Goal: Task Accomplishment & Management: Use online tool/utility

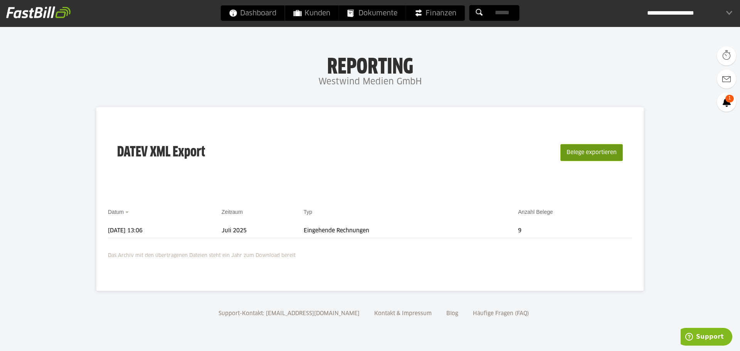
click at [612, 157] on button "Belege exportieren" at bounding box center [591, 152] width 62 height 17
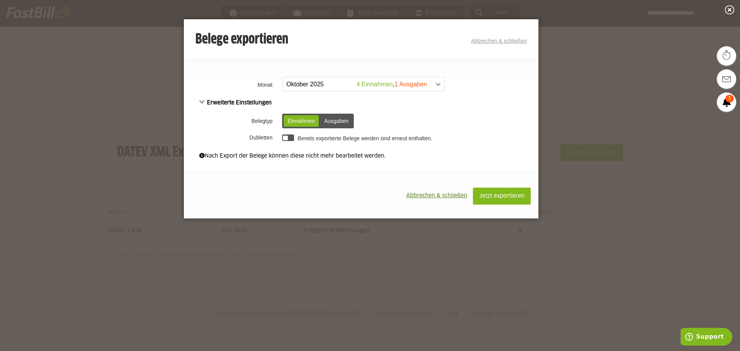
click at [417, 81] on span at bounding box center [360, 84] width 162 height 14
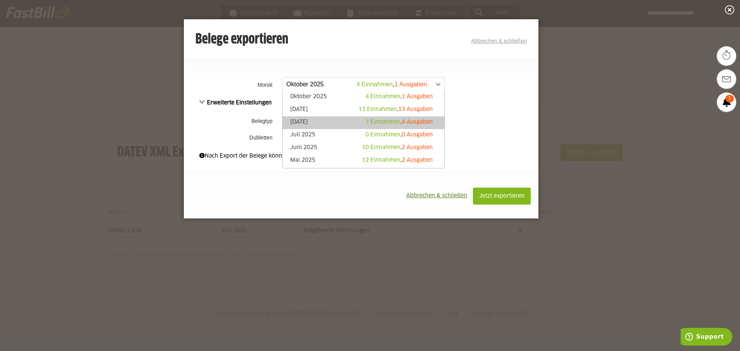
click at [331, 122] on link "[DATE] 7 Einnahmen , 4 Ausgaben" at bounding box center [363, 122] width 154 height 9
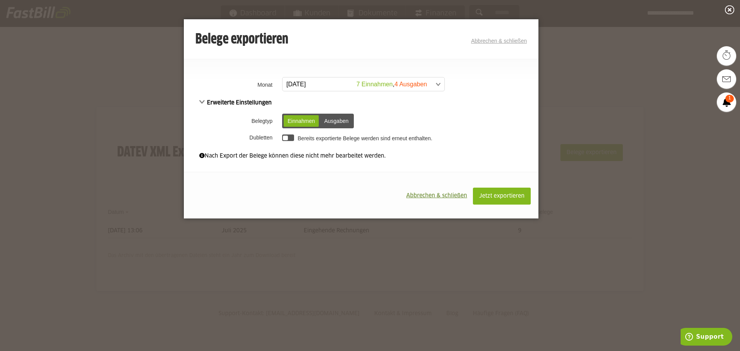
click at [331, 119] on div "Ausgaben" at bounding box center [336, 121] width 32 height 12
click at [304, 121] on div "Einnahmen" at bounding box center [301, 121] width 35 height 12
click at [333, 117] on div "Ausgaben" at bounding box center [336, 121] width 32 height 12
click at [496, 193] on button "Jetzt exportieren" at bounding box center [502, 196] width 58 height 17
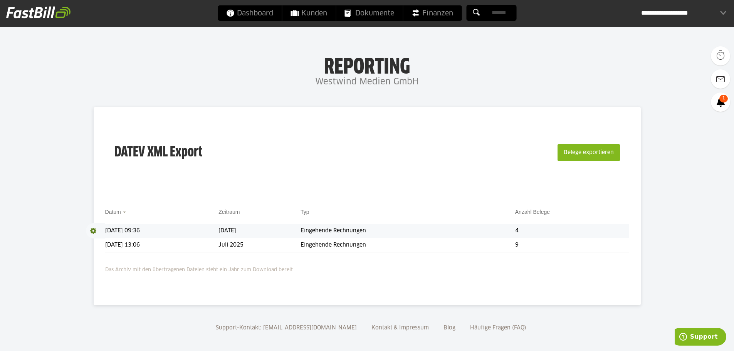
click at [492, 230] on td "Eingehende Rechnungen" at bounding box center [407, 231] width 215 height 14
click at [92, 230] on span at bounding box center [95, 230] width 19 height 15
click at [108, 243] on link "Download" at bounding box center [106, 241] width 41 height 9
click at [582, 153] on button "Belege exportieren" at bounding box center [588, 152] width 62 height 17
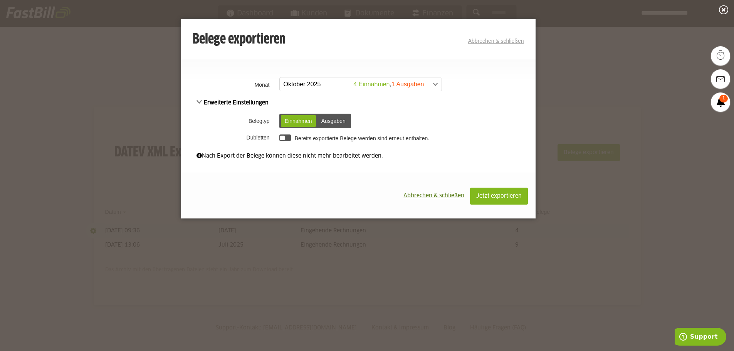
click at [442, 84] on td "**********" at bounding box center [406, 85] width 258 height 20
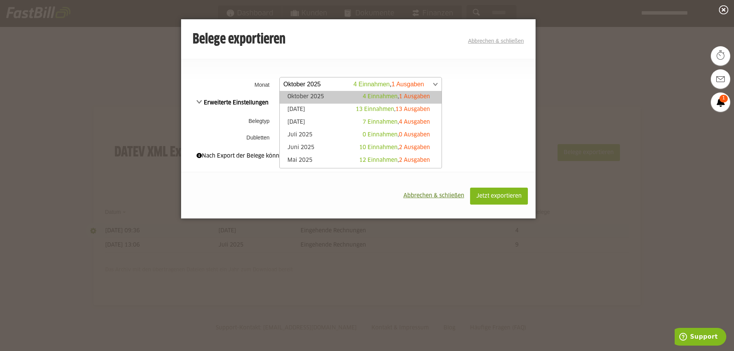
click at [438, 84] on link "Oktober 2025 4 Einnahmen , 1 Ausgaben" at bounding box center [360, 84] width 163 height 14
click at [434, 82] on span at bounding box center [357, 84] width 162 height 14
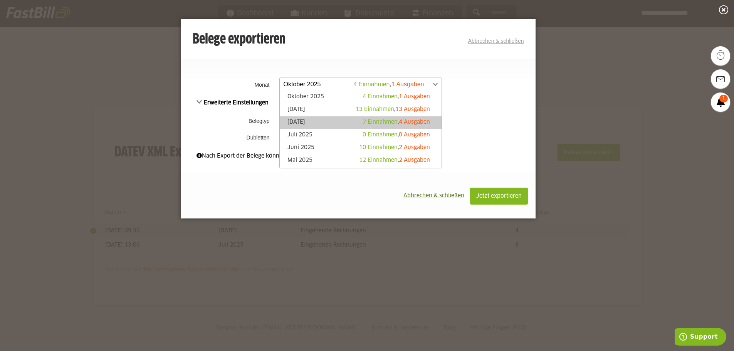
click at [338, 120] on link "[DATE] 7 Einnahmen , 4 Ausgaben" at bounding box center [361, 122] width 154 height 9
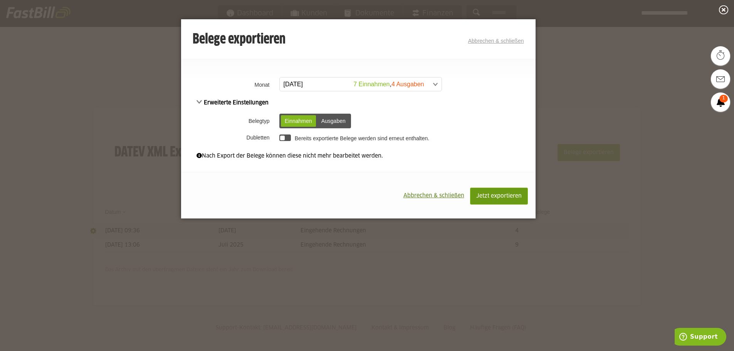
click at [503, 199] on button "Jetzt exportieren" at bounding box center [499, 196] width 58 height 17
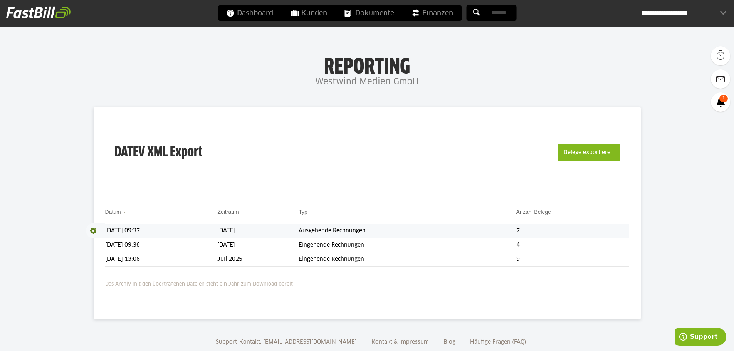
click at [93, 230] on span at bounding box center [95, 230] width 19 height 15
click at [99, 240] on link "Download" at bounding box center [106, 241] width 41 height 9
